Goal: Find specific page/section: Find specific page/section

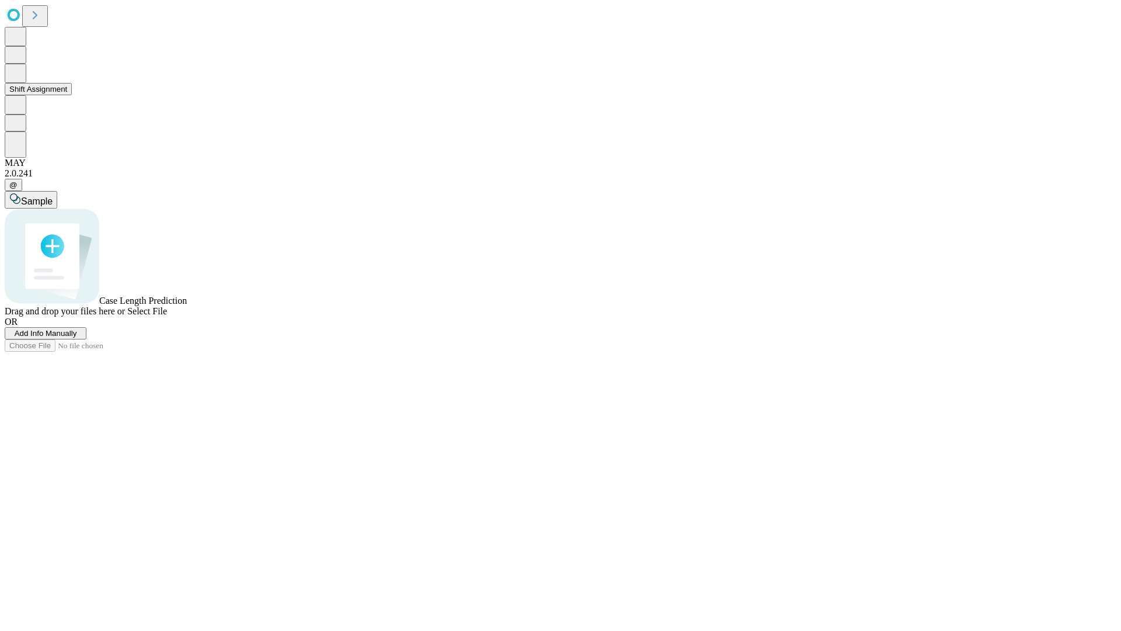
click at [72, 95] on button "Shift Assignment" at bounding box center [38, 89] width 67 height 12
